Goal: Transaction & Acquisition: Purchase product/service

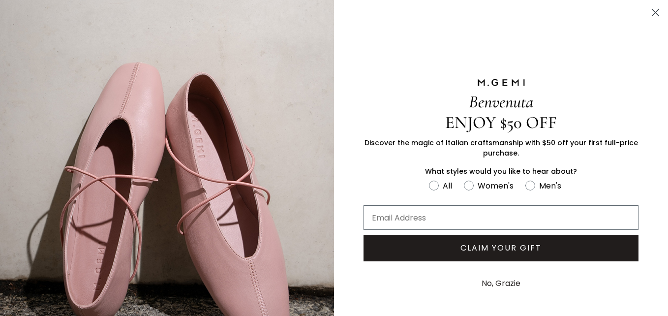
click at [648, 8] on circle "Close dialog" at bounding box center [656, 12] width 16 height 16
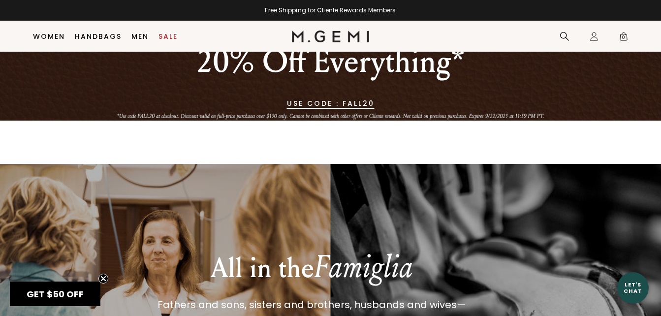
scroll to position [656, 0]
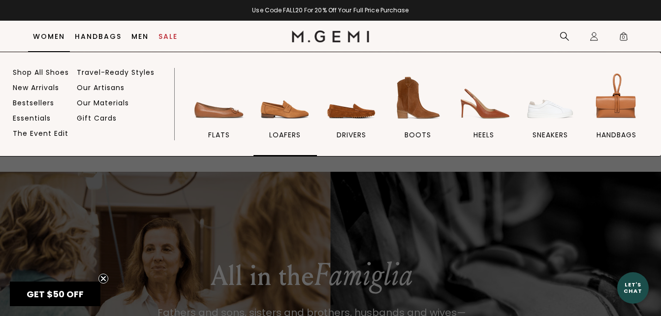
click at [272, 133] on span "loafers" at bounding box center [285, 134] width 32 height 9
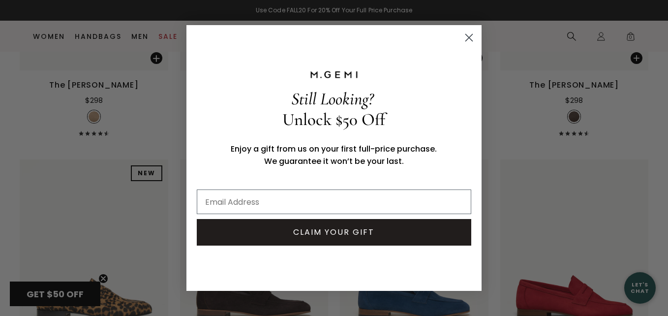
scroll to position [632, 0]
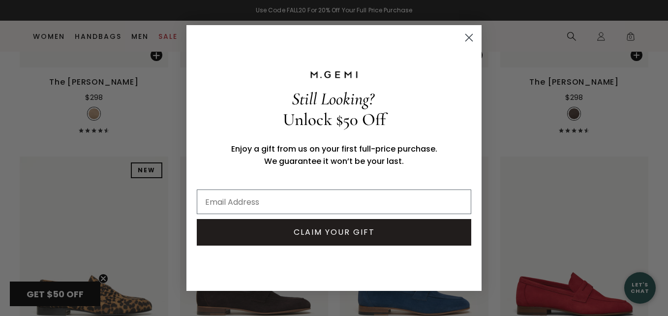
click at [470, 36] on circle "Close dialog" at bounding box center [469, 38] width 16 height 16
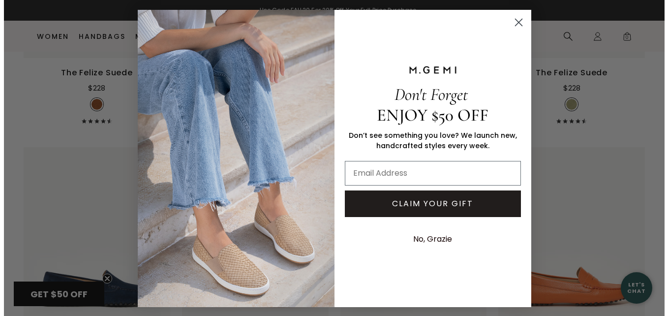
scroll to position [1803, 0]
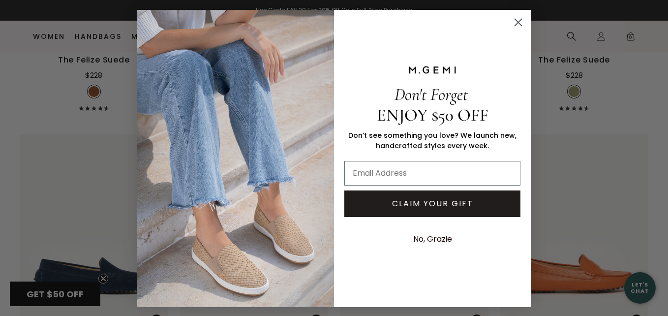
click at [513, 20] on circle "Close dialog" at bounding box center [518, 22] width 16 height 16
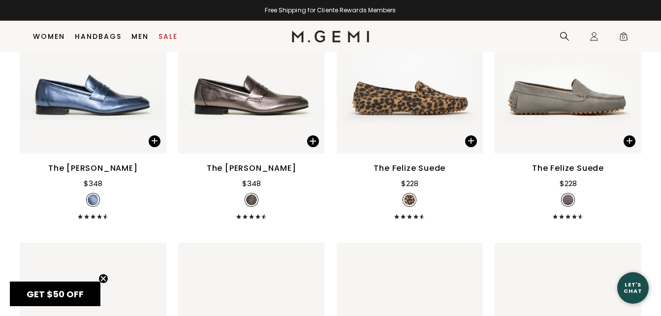
scroll to position [1377, 0]
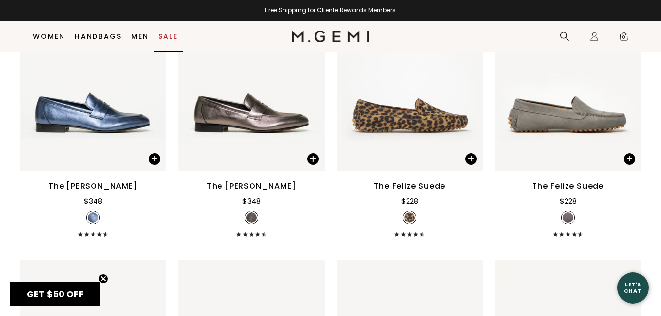
click at [167, 33] on link "Sale" at bounding box center [167, 36] width 19 height 8
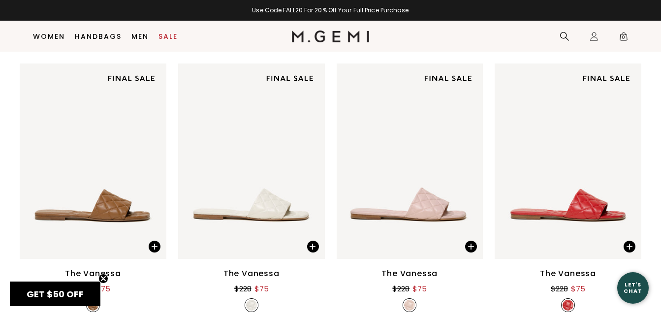
scroll to position [688, 0]
click at [646, 259] on div "Women Men Size Category Color 35 35.5 36 36.5 37 37.5 38 38.5 39 39.5 40 40.5 4…" at bounding box center [330, 119] width 661 height 1067
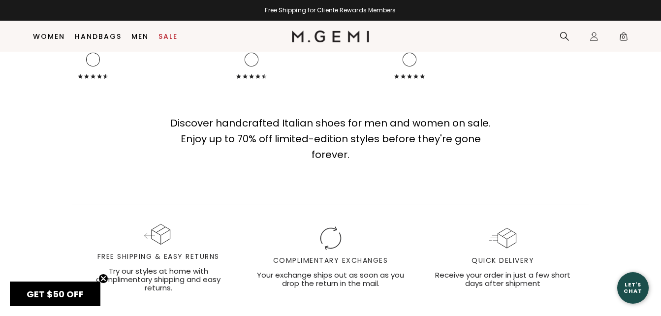
scroll to position [6628, 0]
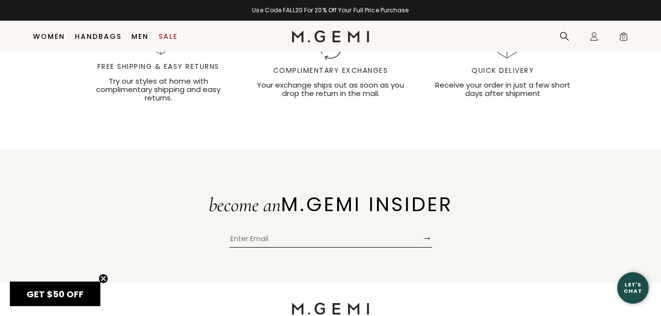
click at [421, 258] on div "become an M.GEMI INSIDER → Submit" at bounding box center [330, 216] width 661 height 134
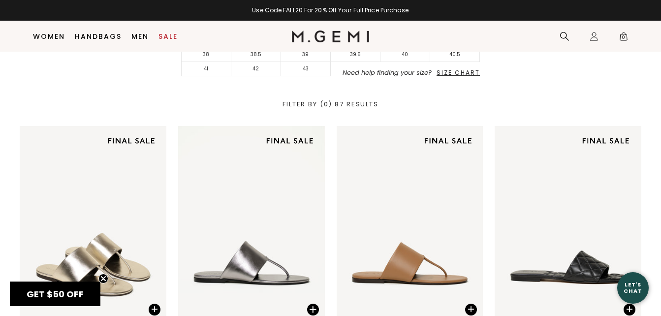
scroll to position [398, 0]
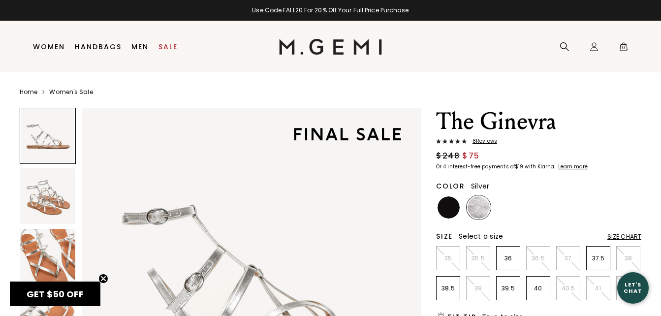
click at [45, 189] on img at bounding box center [47, 195] width 55 height 55
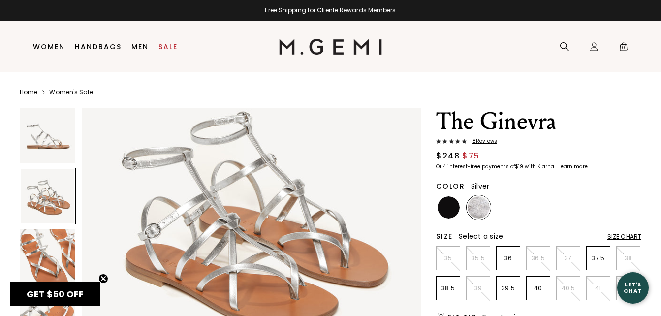
scroll to position [420, 0]
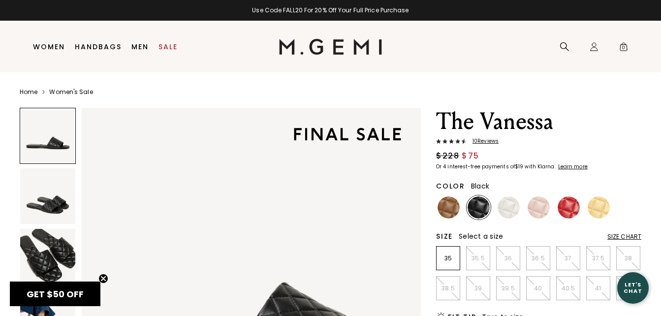
click at [56, 197] on img at bounding box center [47, 195] width 55 height 55
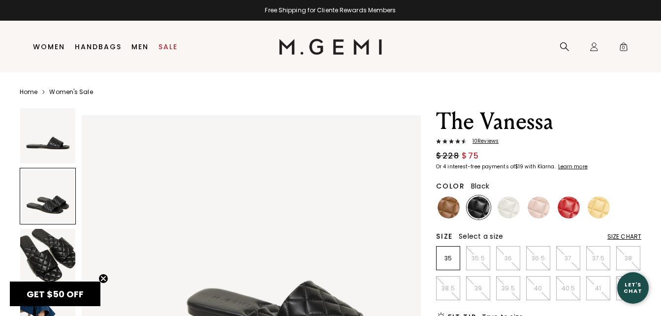
click at [59, 256] on img at bounding box center [47, 256] width 55 height 55
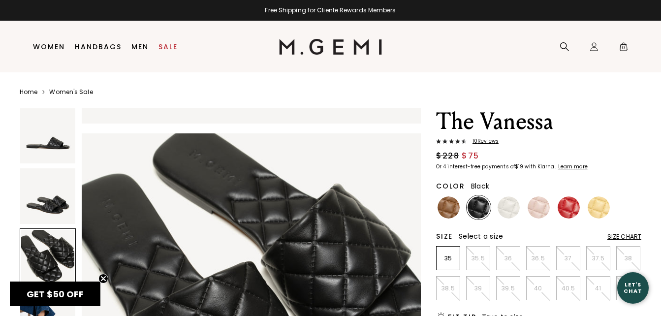
scroll to position [683, 0]
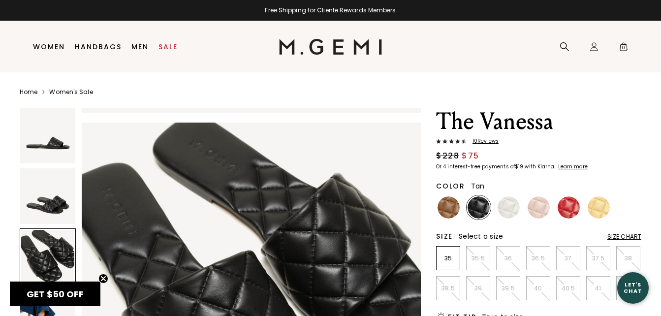
click at [448, 209] on img at bounding box center [449, 207] width 22 height 22
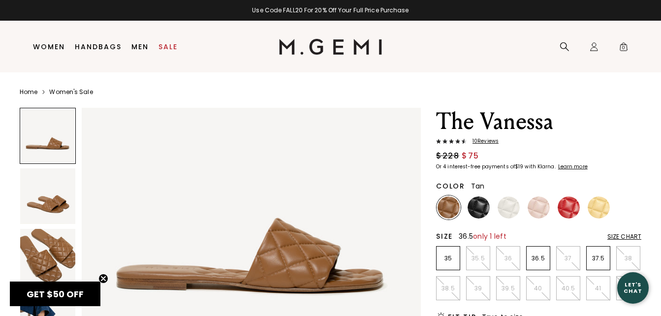
scroll to position [83, 0]
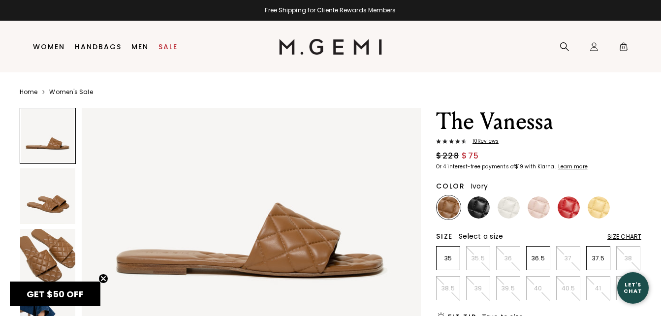
click at [505, 210] on img at bounding box center [509, 207] width 22 height 22
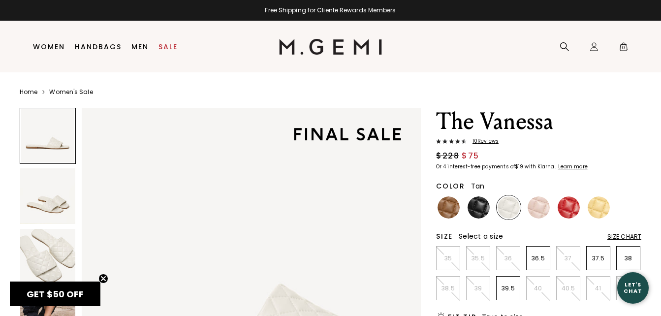
click at [449, 204] on img at bounding box center [449, 207] width 22 height 22
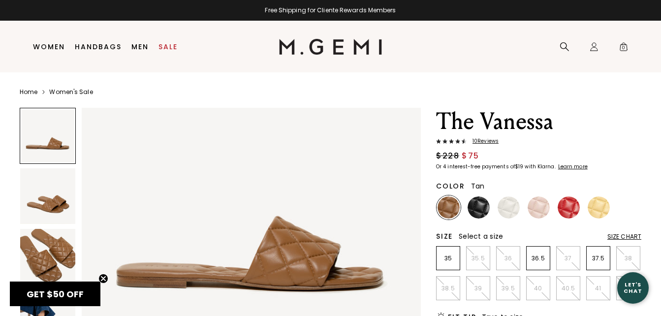
scroll to position [105, 0]
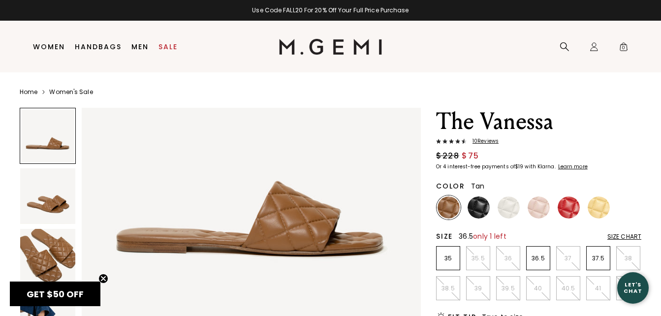
click at [540, 259] on p "36.5" at bounding box center [538, 258] width 23 height 8
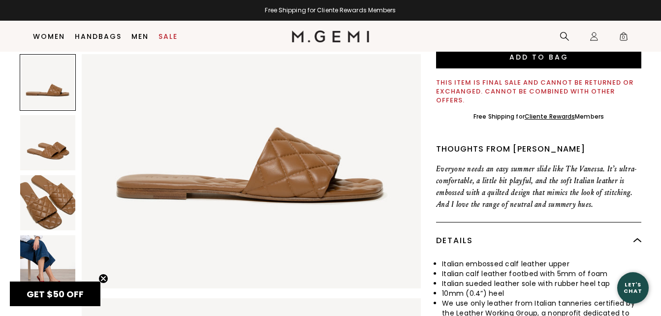
scroll to position [269, 0]
click at [52, 250] on img at bounding box center [47, 262] width 55 height 55
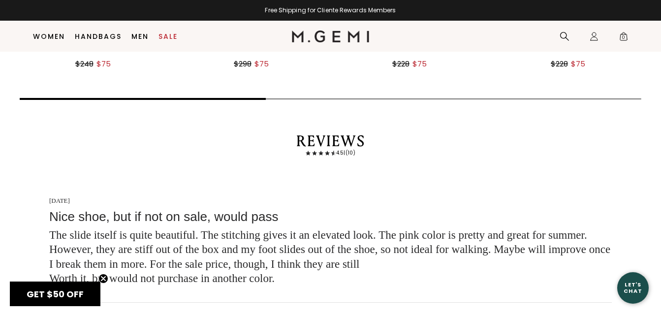
scroll to position [1503, 0]
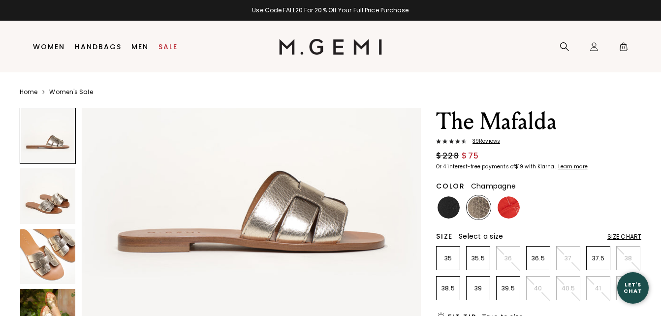
click at [41, 302] on body "in available credit Go Back Skip to content Free Shipping for Cliente Rewards M…" at bounding box center [330, 158] width 661 height 316
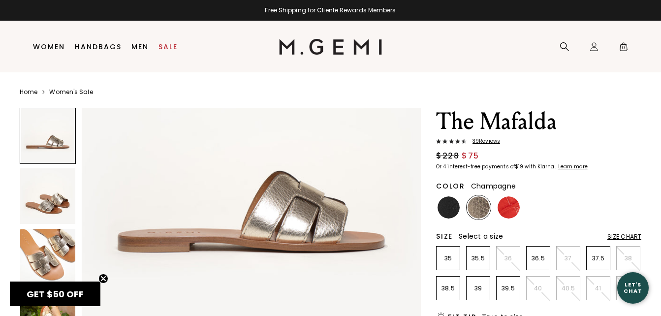
click at [101, 275] on circle "Close teaser" at bounding box center [103, 278] width 9 height 9
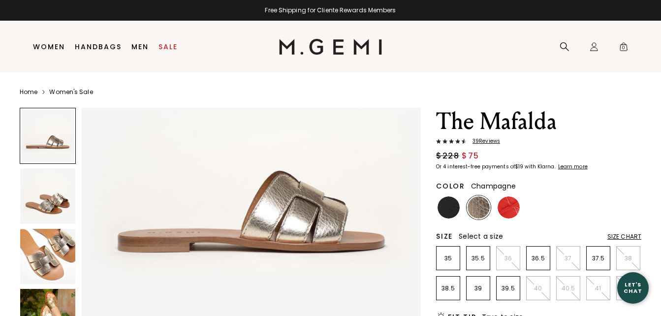
click at [54, 298] on img at bounding box center [47, 316] width 55 height 55
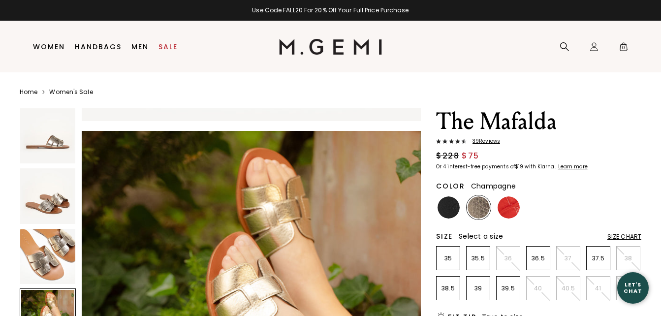
scroll to position [1024, 0]
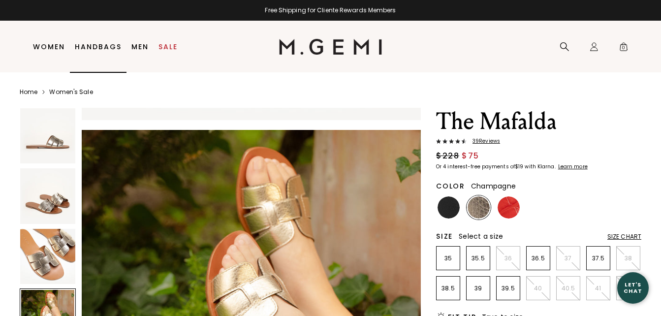
click at [109, 45] on link "Handbags" at bounding box center [98, 47] width 47 height 8
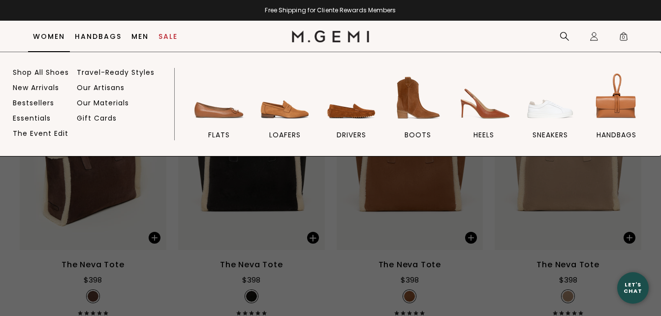
scroll to position [129, 0]
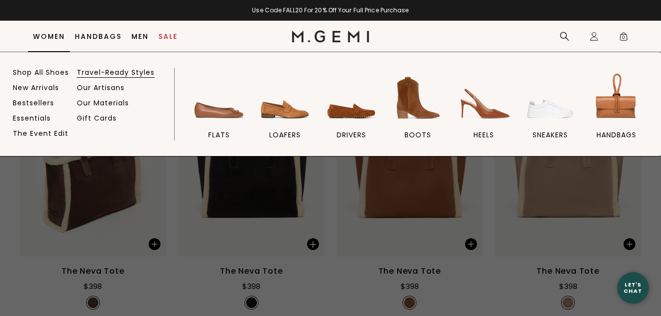
click at [104, 70] on link "Travel-Ready Styles" at bounding box center [116, 72] width 78 height 9
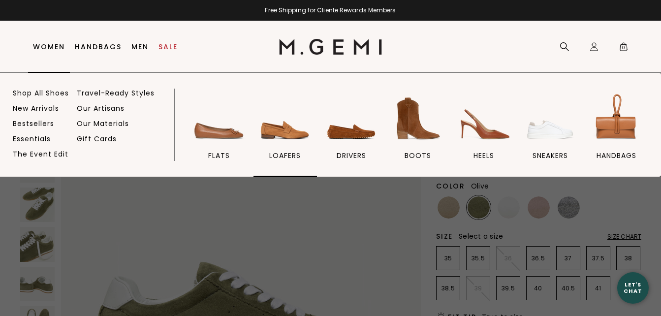
click at [289, 137] on img at bounding box center [284, 118] width 55 height 55
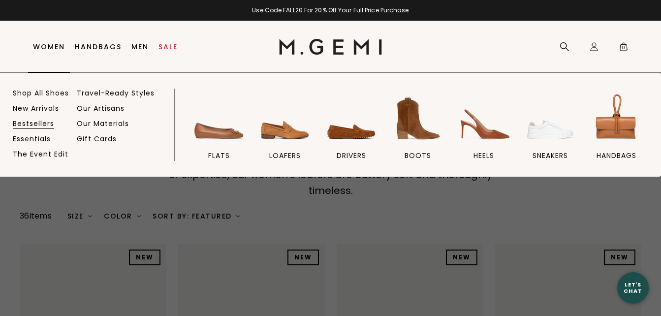
click at [44, 124] on link "Bestsellers" at bounding box center [33, 123] width 41 height 9
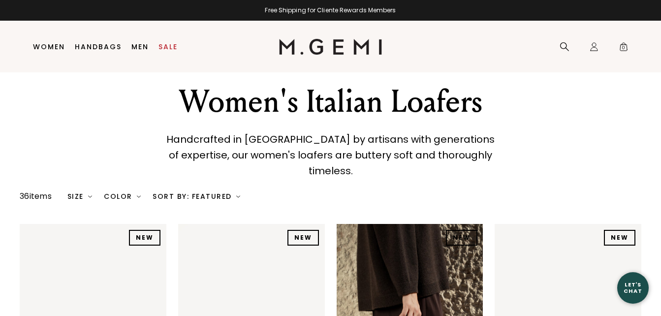
scroll to position [25, 0]
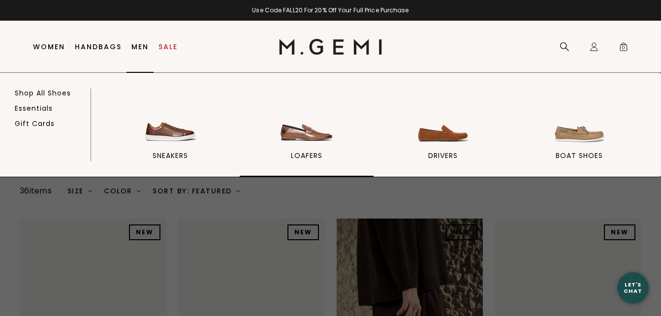
click at [309, 136] on img at bounding box center [306, 118] width 55 height 55
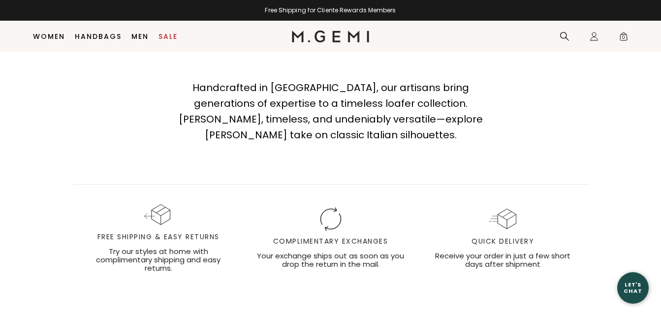
scroll to position [1865, 0]
